Goal: Task Accomplishment & Management: Manage account settings

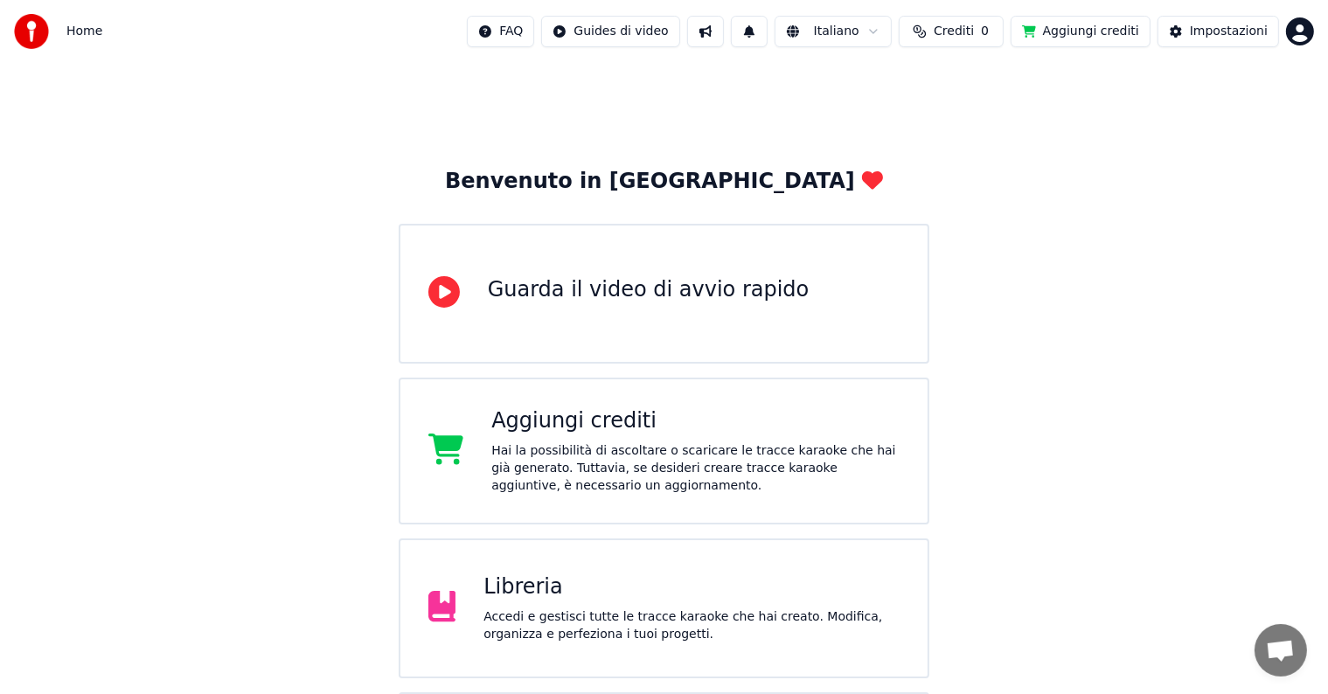
click at [1003, 28] on button "Crediti 0" at bounding box center [951, 31] width 105 height 31
click at [1013, 82] on th "Scadenza (giorni)" at bounding box center [1050, 83] width 121 height 35
click at [978, 126] on button "Aggiorna" at bounding box center [964, 130] width 99 height 31
click at [1301, 24] on html "Home FAQ Guides di video Italiano Crediti 0 Aggiungi crediti Impostazioni Benve…" at bounding box center [664, 419] width 1328 height 839
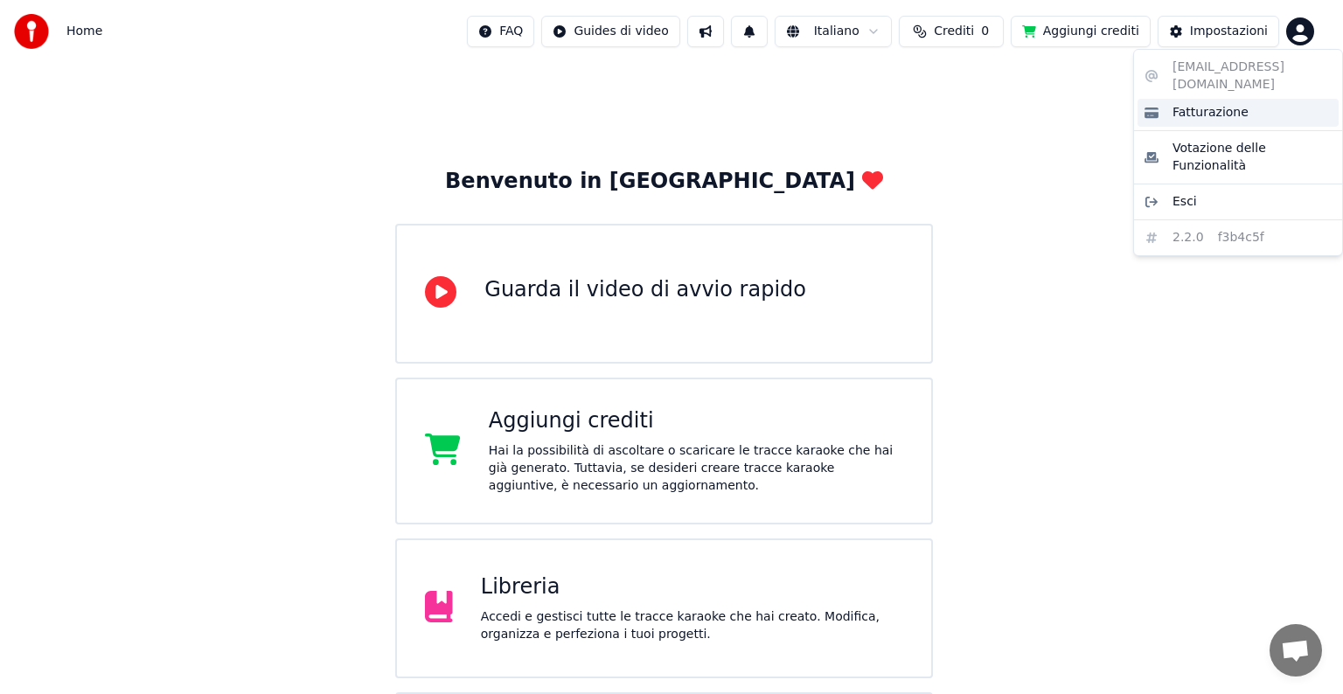
click at [1221, 104] on span "Fatturazione" at bounding box center [1210, 112] width 76 height 17
click at [1292, 31] on html "Home FAQ Guides di video Italiano Crediti 0 Aggiungi crediti Impostazioni Benve…" at bounding box center [671, 419] width 1343 height 839
click at [1198, 188] on div "Esci" at bounding box center [1237, 202] width 201 height 28
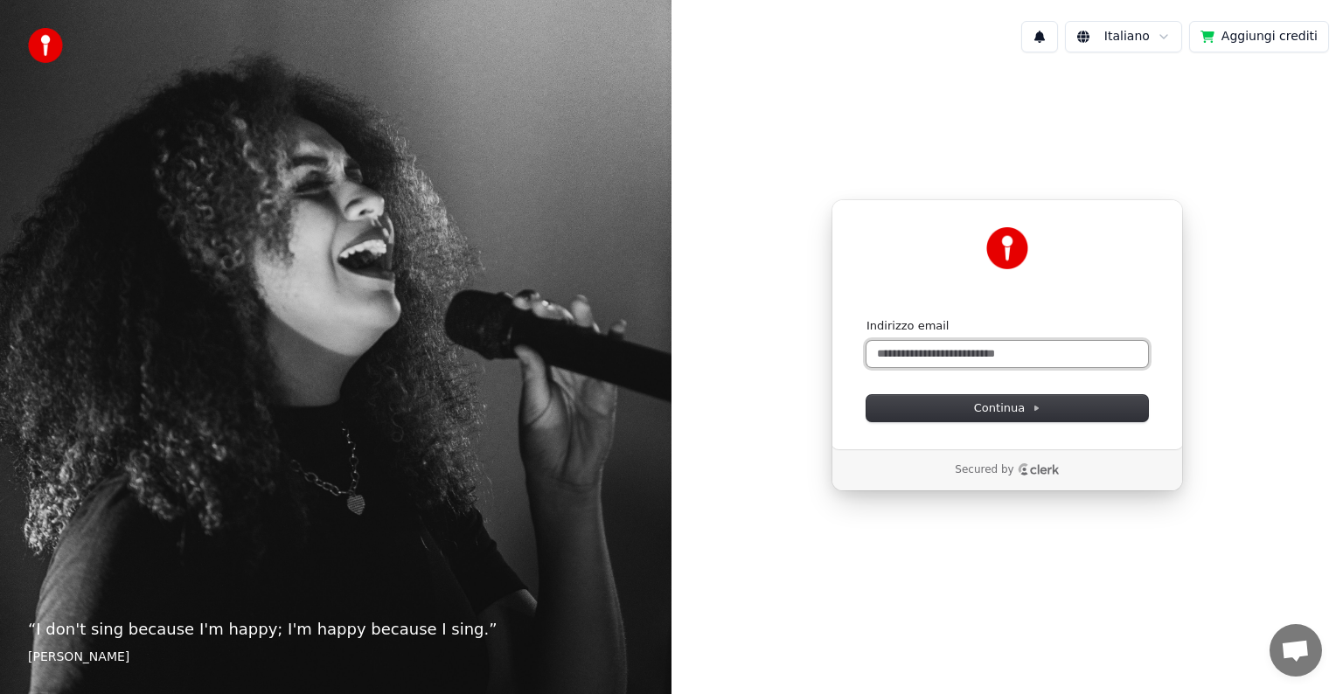
click at [1026, 348] on input "Indirizzo email" at bounding box center [1006, 354] width 281 height 26
click at [866, 318] on button "submit" at bounding box center [866, 318] width 0 height 0
type input "**********"
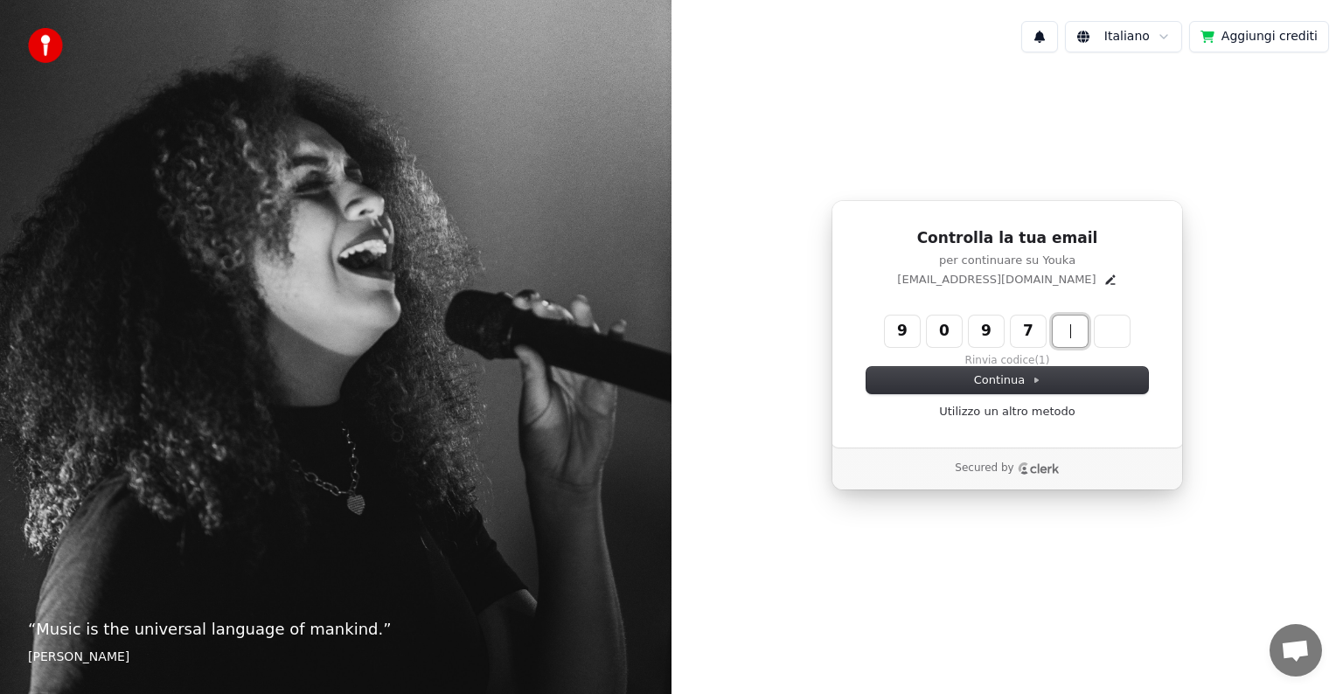
type input "******"
